Goal: Check status: Check status

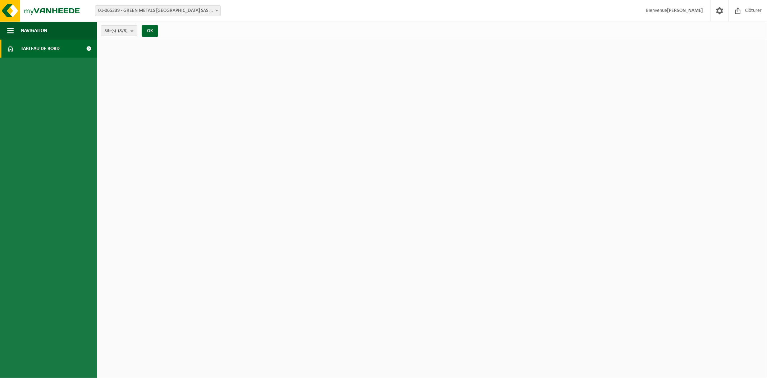
click at [76, 45] on link "Tableau de bord" at bounding box center [48, 49] width 97 height 18
click at [87, 47] on span at bounding box center [89, 49] width 16 height 18
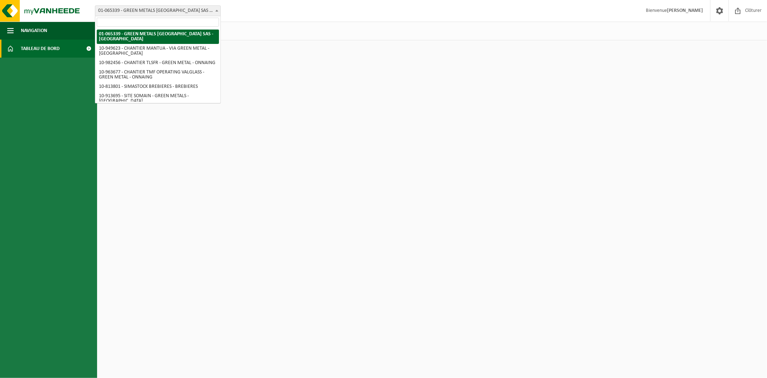
click at [171, 11] on span "01-065339 - GREEN METALS [GEOGRAPHIC_DATA] SAS - [GEOGRAPHIC_DATA]" at bounding box center [157, 11] width 125 height 10
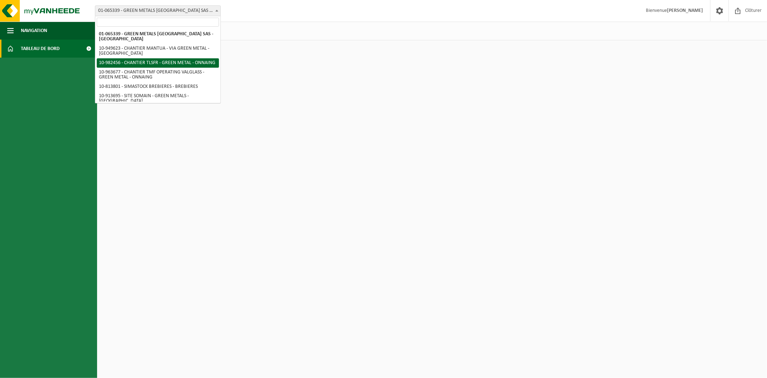
click at [278, 61] on html "Site: 01-065339 - GREEN METALS FRANCE SAS - ONNAING 10-949623 - CHANTIER MANTUA…" at bounding box center [383, 189] width 767 height 378
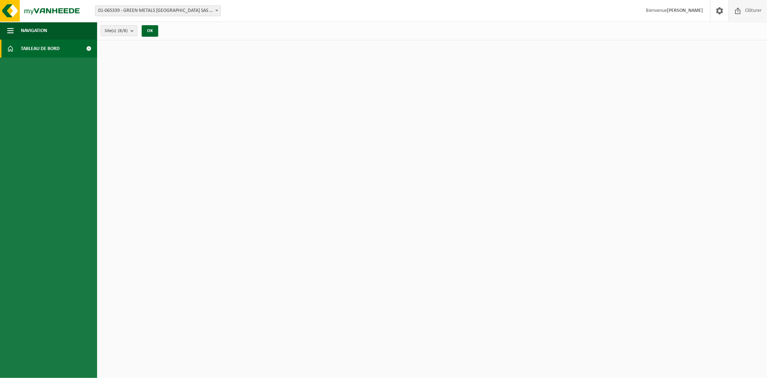
click at [749, 12] on span "Clôturer" at bounding box center [753, 10] width 20 height 21
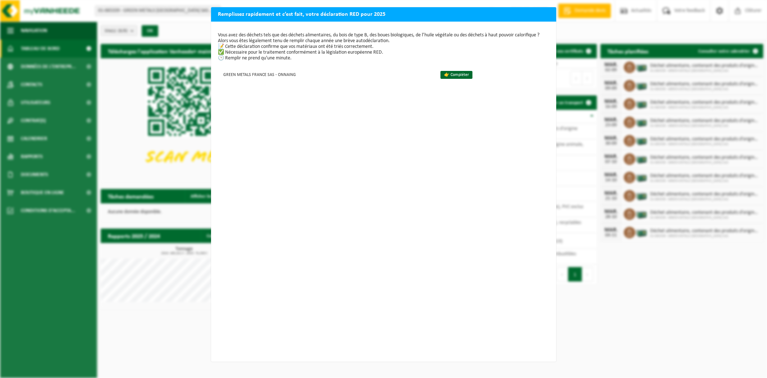
click at [500, 220] on div "Vous avez des déchets tels que des déchets alimentaires, du bois de type B, des…" at bounding box center [383, 192] width 345 height 340
click at [267, 21] on div "Remplissez rapidement et c’est fait, votre déclaration RED pour 2025" at bounding box center [383, 14] width 345 height 14
click at [650, 288] on div "Remplissez rapidement et c’est fait, votre déclaration RED pour 2025 Vous avez …" at bounding box center [383, 189] width 767 height 378
